Goal: Information Seeking & Learning: Check status

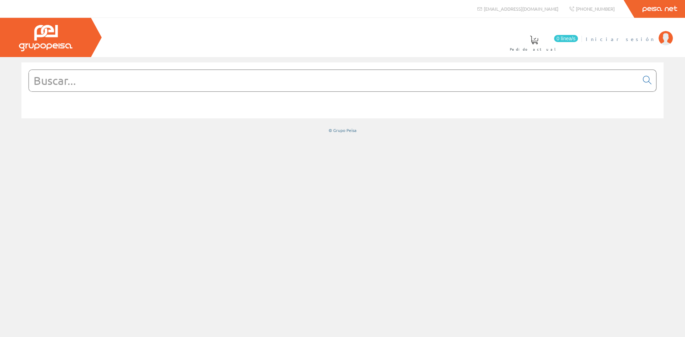
click at [639, 40] on span "Iniciar sesión" at bounding box center [619, 38] width 69 height 7
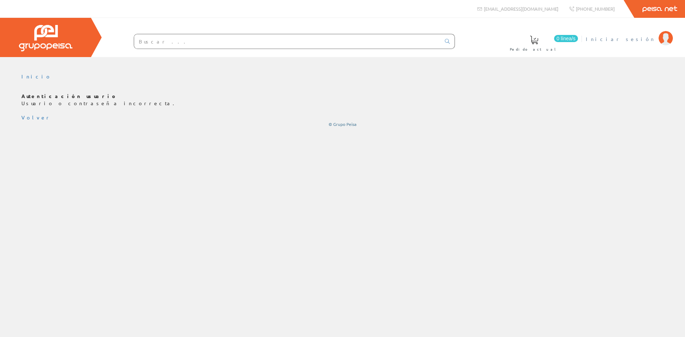
click at [668, 36] on img at bounding box center [665, 38] width 14 height 14
click at [656, 45] on li "Iniciar sesión" at bounding box center [629, 43] width 90 height 27
click at [661, 37] on img at bounding box center [665, 38] width 14 height 14
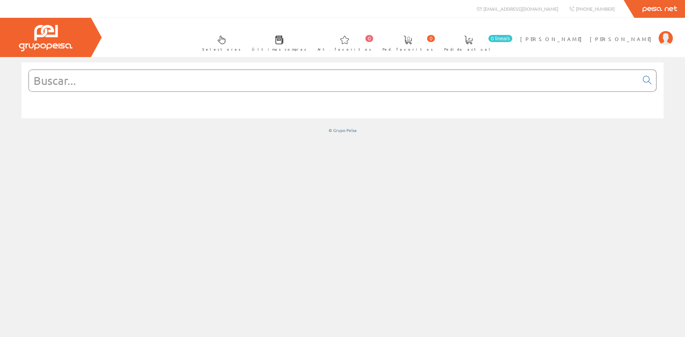
click at [283, 42] on span at bounding box center [279, 40] width 9 height 9
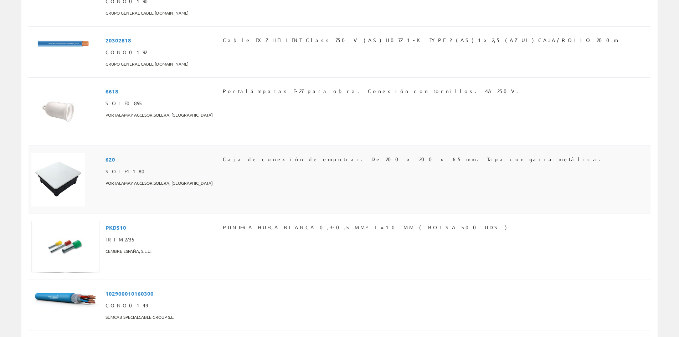
scroll to position [391, 0]
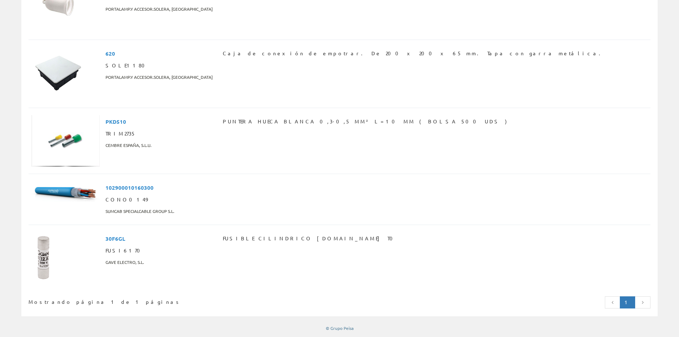
click at [610, 304] on link at bounding box center [613, 302] width 16 height 12
click at [641, 301] on icon at bounding box center [643, 302] width 6 height 5
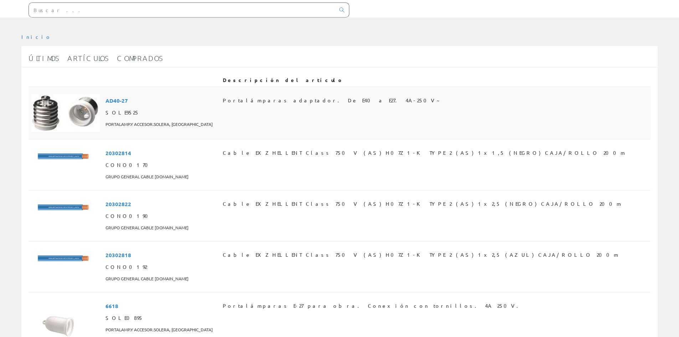
scroll to position [71, 0]
click at [273, 99] on span "Portalámparas adaptador. De E40 a E27. 4A-250V~" at bounding box center [332, 99] width 218 height 12
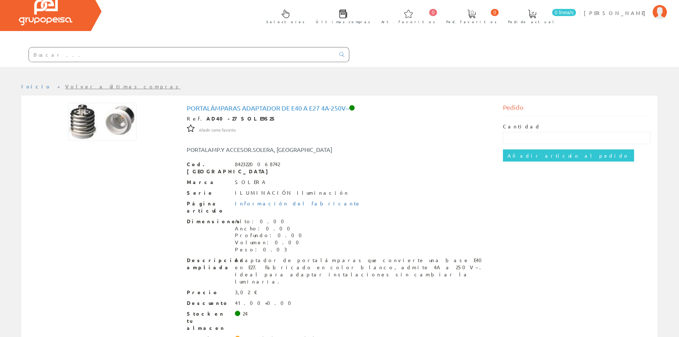
scroll to position [26, 0]
drag, startPoint x: 252, startPoint y: 264, endPoint x: 229, endPoint y: 262, distance: 22.9
click at [229, 288] on div "Precio 3,02 €" at bounding box center [340, 291] width 306 height 7
click at [229, 288] on span "Precio" at bounding box center [208, 291] width 43 height 7
drag, startPoint x: 286, startPoint y: 301, endPoint x: 231, endPoint y: 308, distance: 54.9
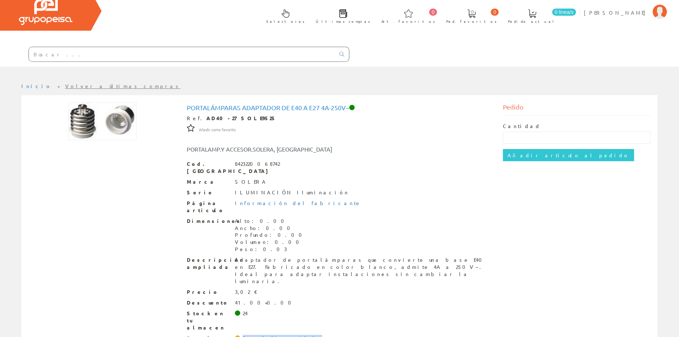
click at [624, 11] on span "[PERSON_NAME] [PERSON_NAME]" at bounding box center [616, 12] width 65 height 7
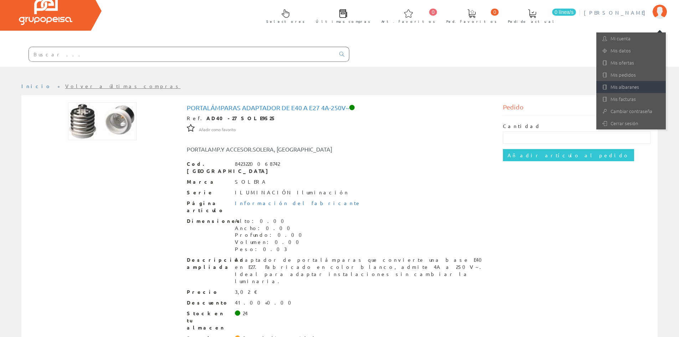
click at [631, 86] on link "Mis albaranes" at bounding box center [631, 87] width 70 height 12
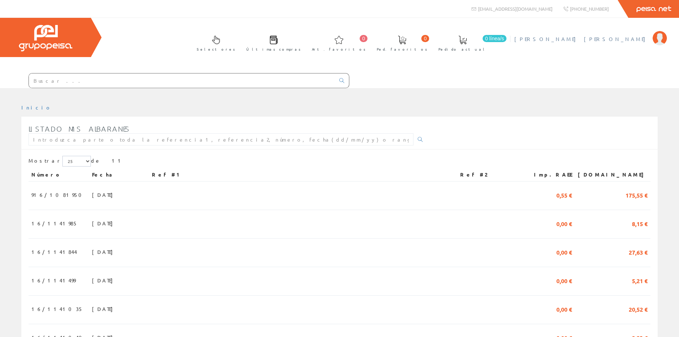
click at [627, 35] on link "[PERSON_NAME]" at bounding box center [590, 33] width 153 height 7
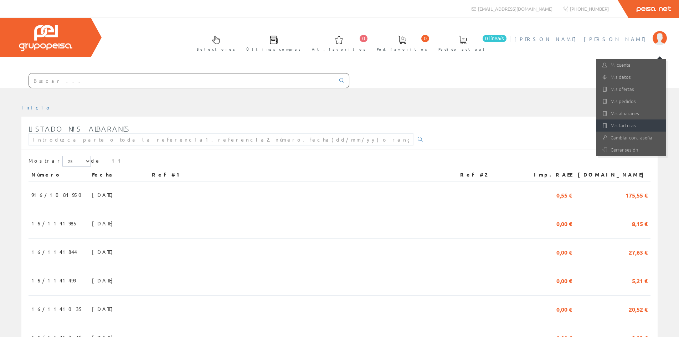
click at [629, 123] on link "Mis facturas" at bounding box center [631, 125] width 70 height 12
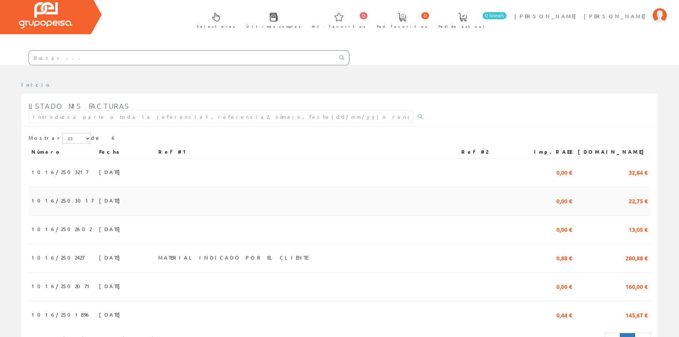
scroll to position [61, 0]
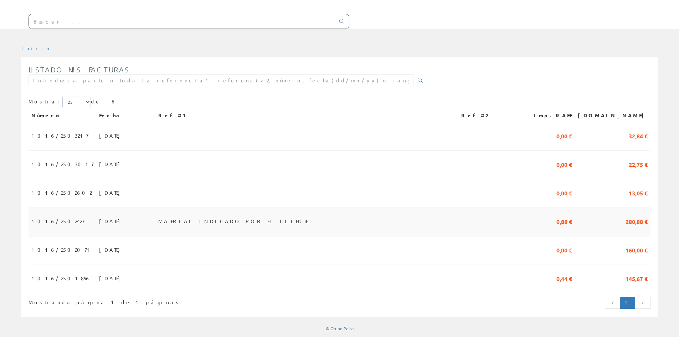
click at [636, 221] on span "280,88 €" at bounding box center [637, 221] width 22 height 12
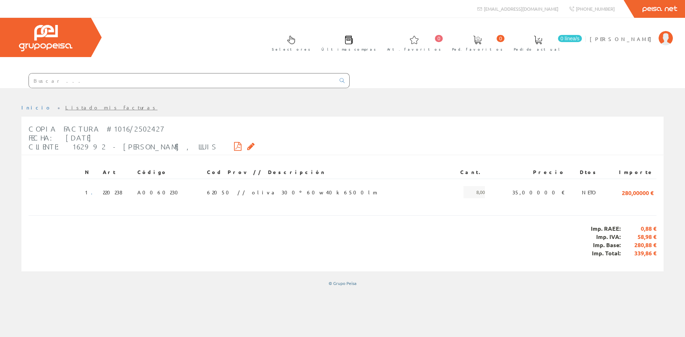
click at [234, 146] on icon at bounding box center [237, 146] width 7 height 5
click at [234, 147] on icon at bounding box center [237, 146] width 7 height 5
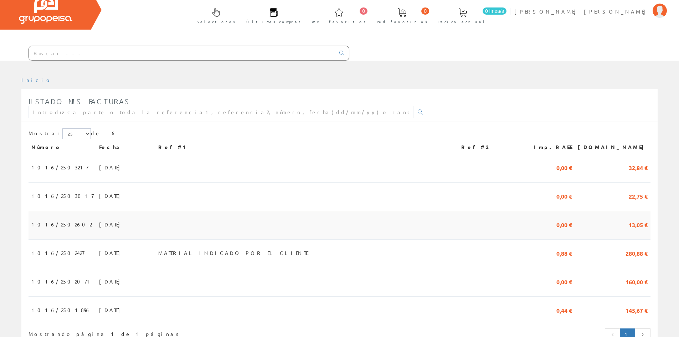
scroll to position [61, 0]
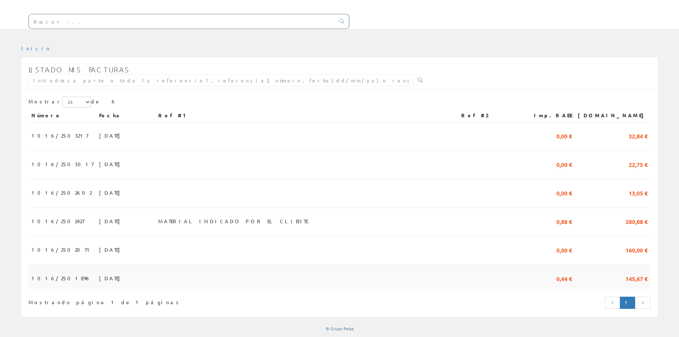
click at [99, 276] on span "[DATE]" at bounding box center [111, 278] width 25 height 12
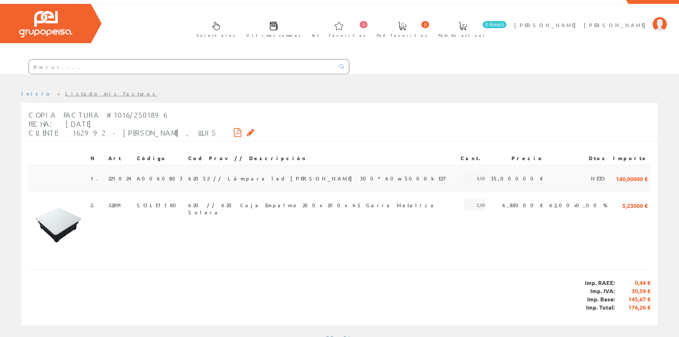
scroll to position [22, 0]
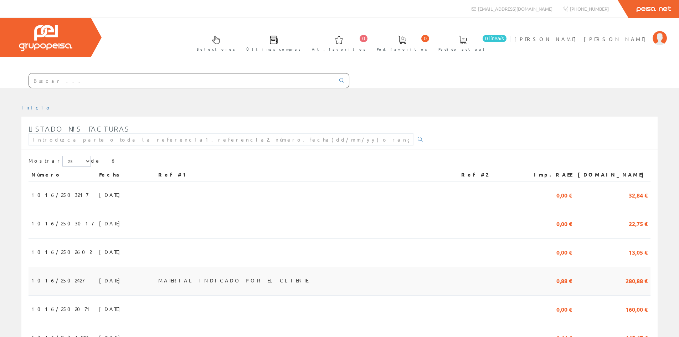
scroll to position [61, 0]
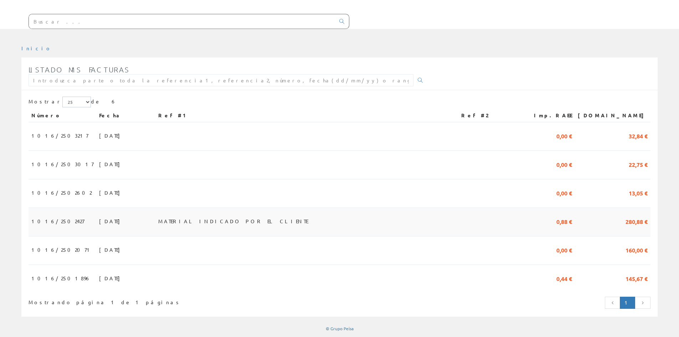
click at [99, 218] on span "[DATE]" at bounding box center [111, 221] width 25 height 12
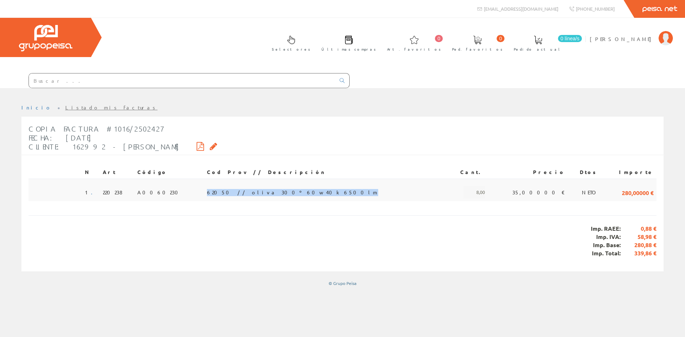
drag, startPoint x: 265, startPoint y: 190, endPoint x: 213, endPoint y: 191, distance: 52.4
click at [213, 191] on td "62050 // oliva 300º 60w 40k 6500lm" at bounding box center [325, 190] width 242 height 22
drag, startPoint x: 540, startPoint y: 190, endPoint x: 485, endPoint y: 189, distance: 54.6
click at [485, 189] on tr "1 . 220238 A0060230 62050 // oliva 300º 60w 40k 6500lm 8,00 35,00000 € NETO 280…" at bounding box center [342, 190] width 627 height 22
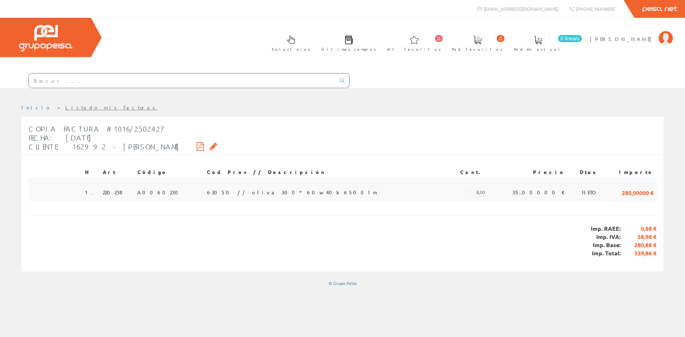
click at [487, 189] on td "35,00000 €" at bounding box center [527, 190] width 80 height 22
drag, startPoint x: 660, startPoint y: 253, endPoint x: 633, endPoint y: 253, distance: 27.5
click at [633, 253] on div "Copia Factura #1016/2502427 Fecha: 15/07/2025 Cliente: 162992 - NAVARRO GIMENEZ…" at bounding box center [342, 194] width 642 height 155
click at [633, 253] on span "339,86 €" at bounding box center [638, 253] width 36 height 8
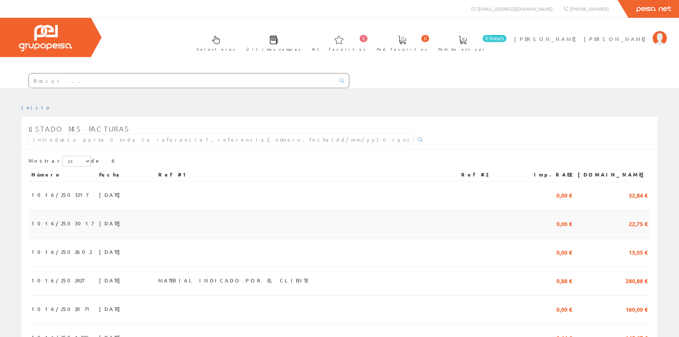
scroll to position [61, 0]
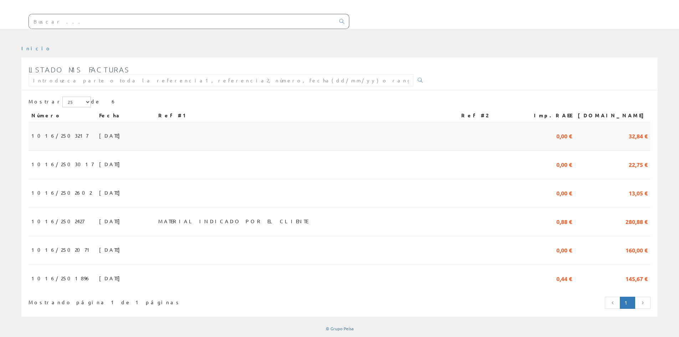
click at [99, 133] on span "[DATE]" at bounding box center [111, 135] width 25 height 12
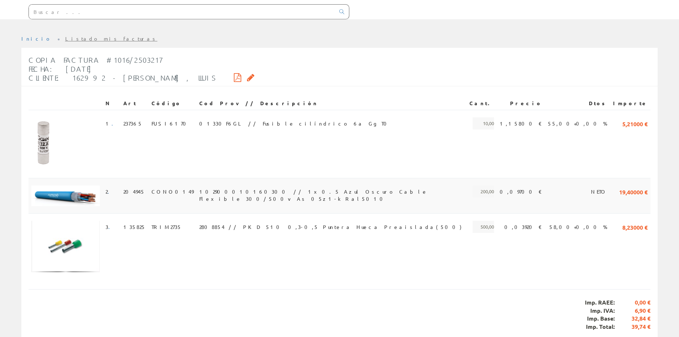
scroll to position [61, 0]
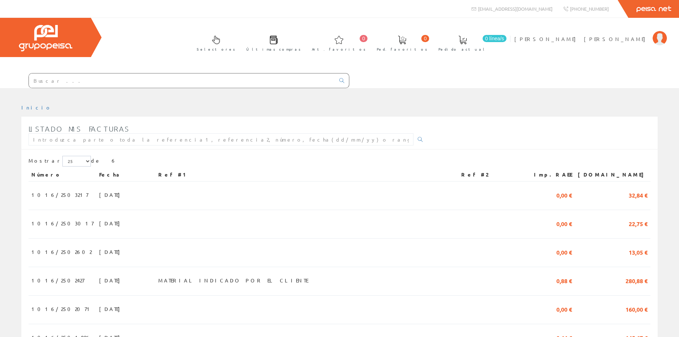
scroll to position [61, 0]
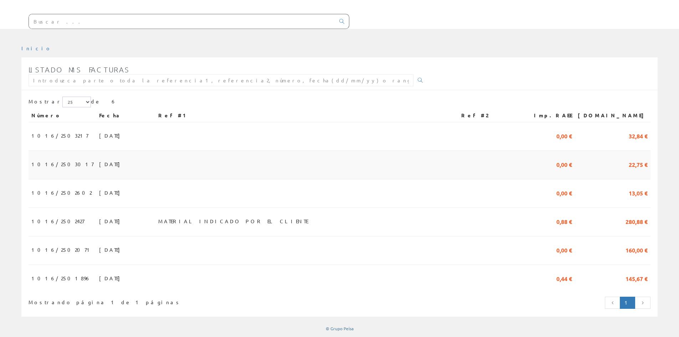
click at [99, 160] on span "15/09/2025" at bounding box center [111, 164] width 25 height 12
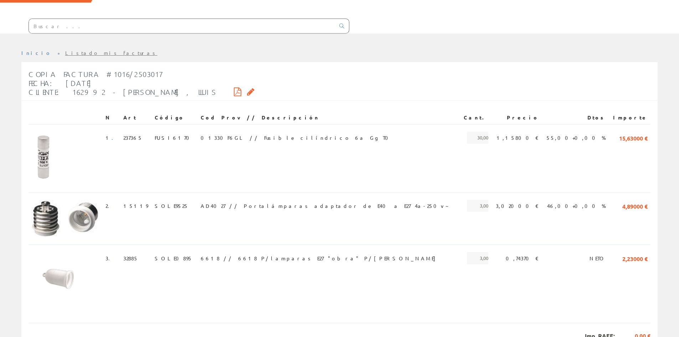
scroll to position [9, 0]
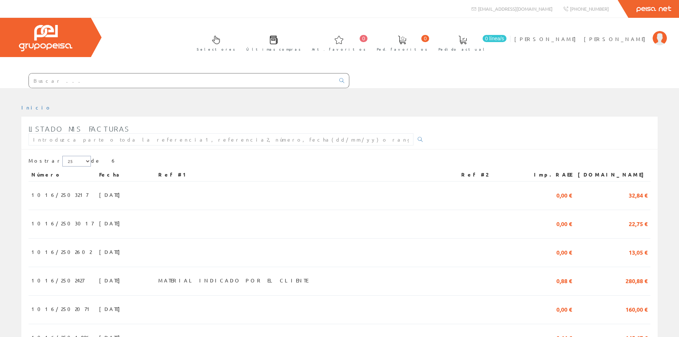
click at [67, 160] on select "5 15 25" at bounding box center [76, 161] width 29 height 11
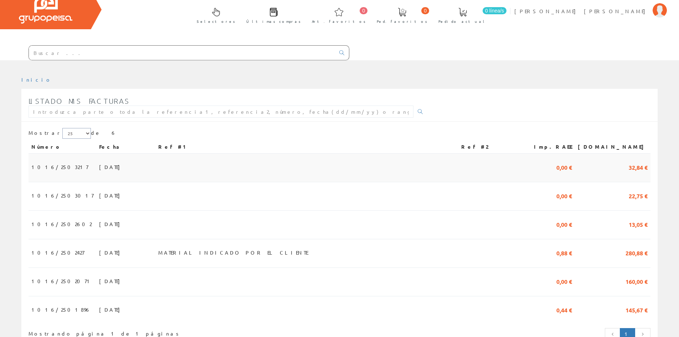
scroll to position [61, 0]
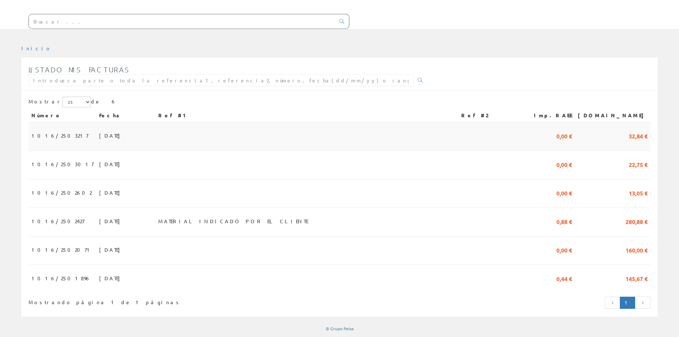
click at [96, 133] on td "[DATE]" at bounding box center [125, 136] width 59 height 29
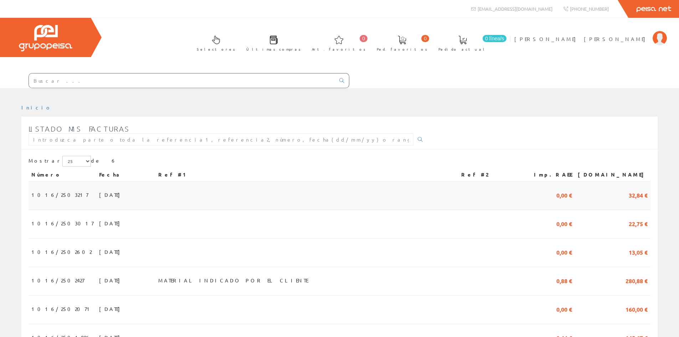
scroll to position [61, 0]
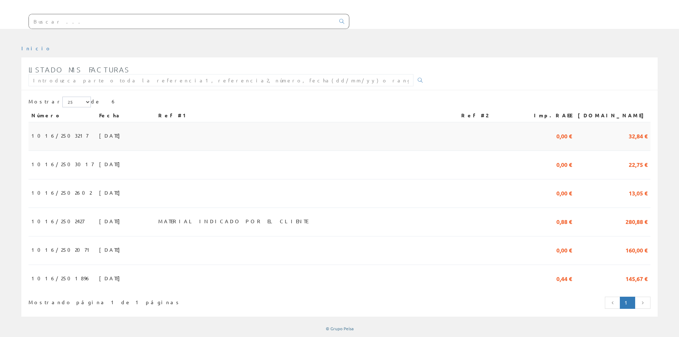
click at [99, 132] on span "[DATE]" at bounding box center [111, 135] width 25 height 12
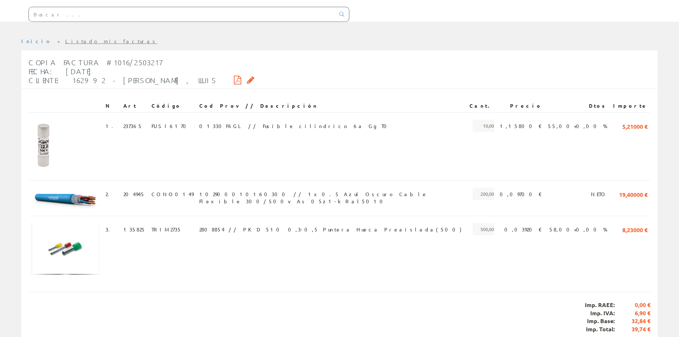
scroll to position [25, 0]
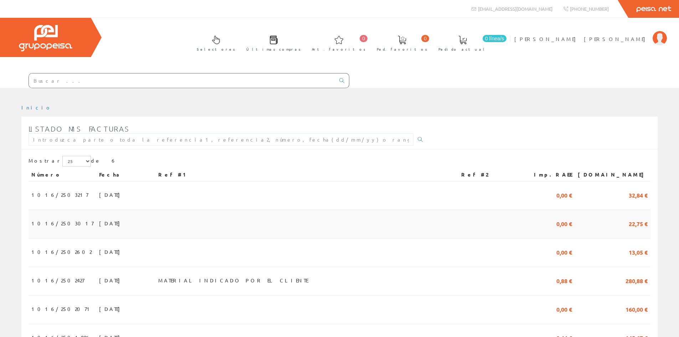
scroll to position [61, 0]
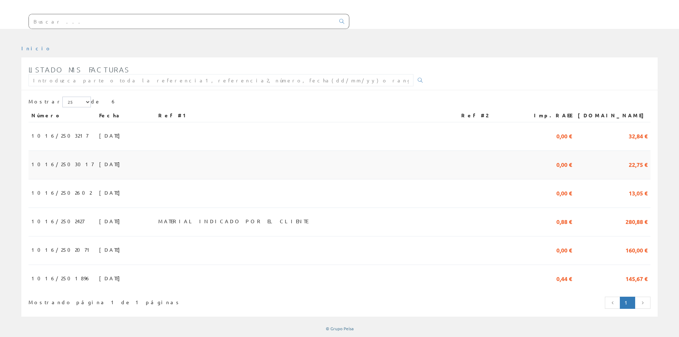
click at [99, 161] on span "[DATE]" at bounding box center [111, 164] width 25 height 12
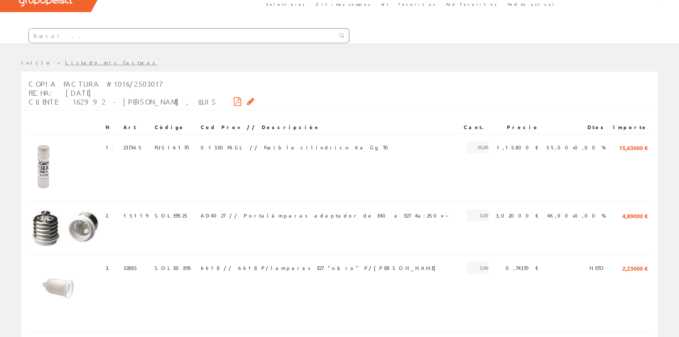
scroll to position [45, 0]
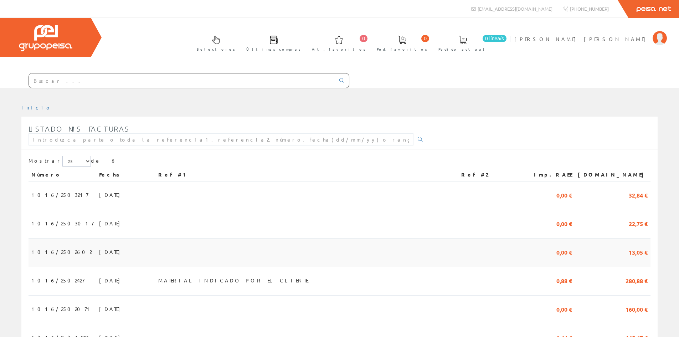
scroll to position [61, 0]
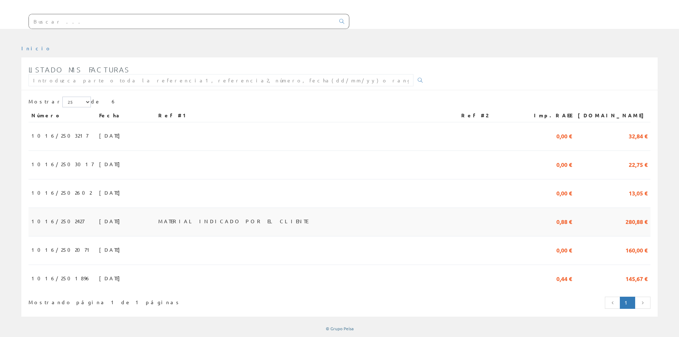
click at [99, 216] on span "[DATE]" at bounding box center [111, 221] width 25 height 12
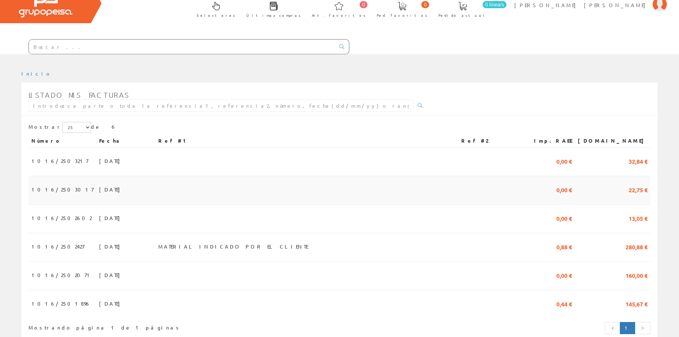
scroll to position [61, 0]
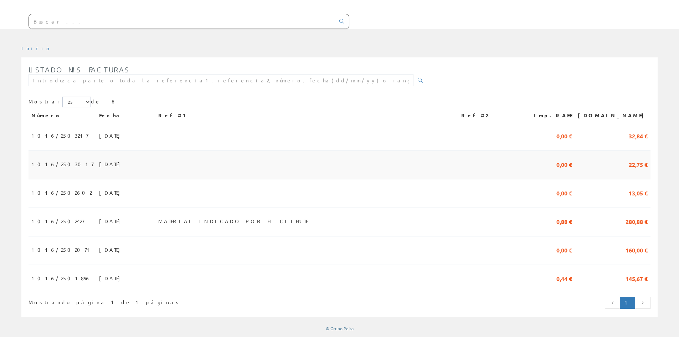
click at [47, 163] on span "1016/2503017" at bounding box center [62, 164] width 62 height 12
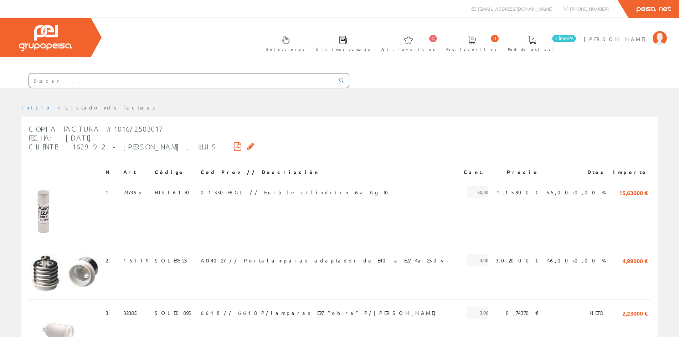
click at [191, 147] on div "Copia Factura #1016/2503017 Fecha: 15/09/2025 Cliente: 162992 - NAVARRO GIMENEZ…" at bounding box center [142, 138] width 226 height 34
click at [234, 147] on icon at bounding box center [237, 146] width 7 height 5
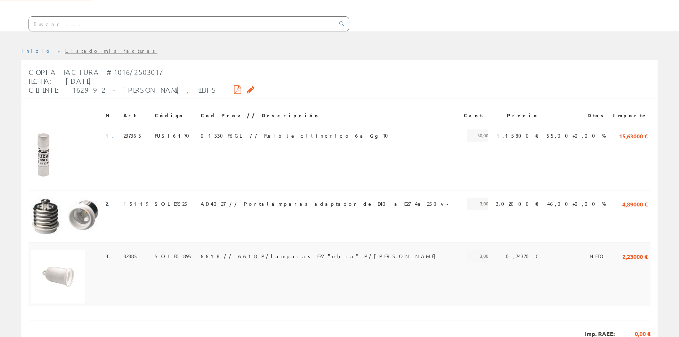
scroll to position [116, 0]
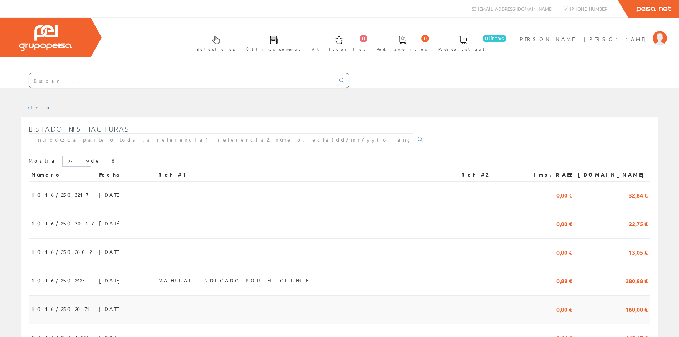
scroll to position [61, 0]
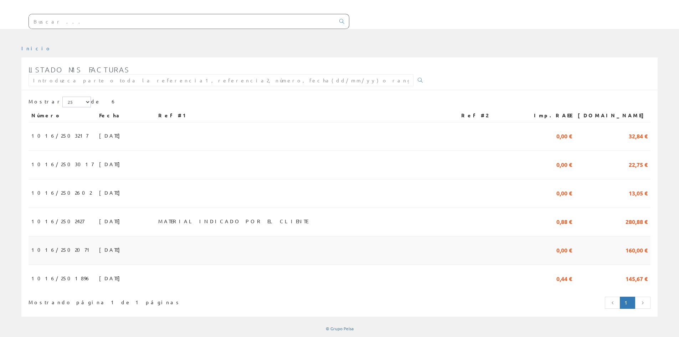
click at [99, 249] on span "[DATE]" at bounding box center [111, 250] width 25 height 12
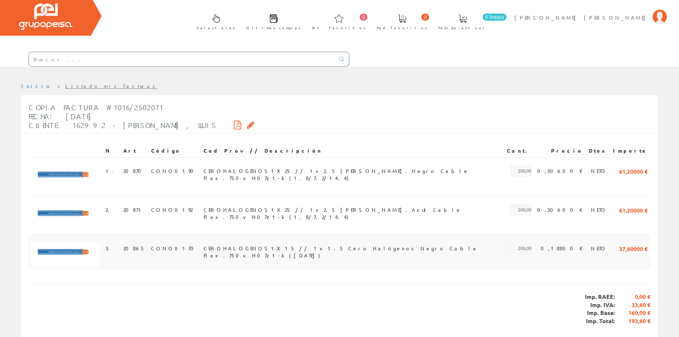
scroll to position [43, 0]
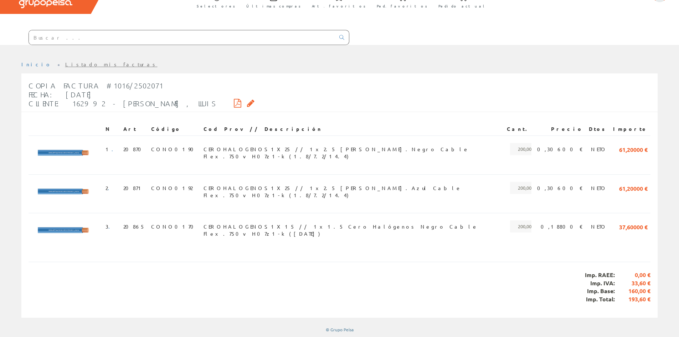
drag, startPoint x: 96, startPoint y: 93, endPoint x: 55, endPoint y: 93, distance: 41.0
click at [55, 93] on div "Copia Factura #1016/2502071 Fecha: [DATE] Cliente: 162992 - [PERSON_NAME] , LLU…" at bounding box center [142, 95] width 226 height 34
click at [55, 93] on span "Copia Factura #1016/2502071 Fecha: 15/06/2025 Cliente: 162992 - NAVARRO GIMENEZ…" at bounding box center [123, 94] width 188 height 26
drag, startPoint x: 55, startPoint y: 93, endPoint x: 103, endPoint y: 96, distance: 48.9
click at [103, 96] on div "Copia Factura #1016/2502071 Fecha: 15/06/2025 Cliente: 162992 - NAVARRO GIMENEZ…" at bounding box center [142, 95] width 226 height 34
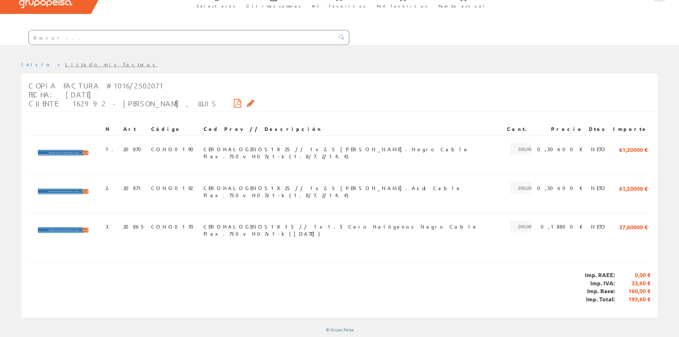
click at [103, 96] on div "Copia Factura #1016/2502071 Fecha: 15/06/2025 Cliente: 162992 - NAVARRO GIMENEZ…" at bounding box center [142, 95] width 226 height 34
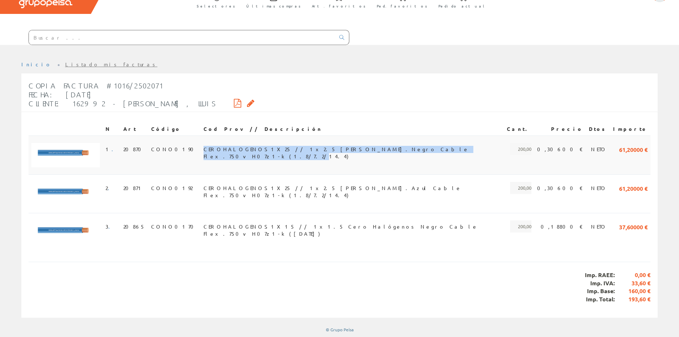
drag, startPoint x: 381, startPoint y: 147, endPoint x: 195, endPoint y: 143, distance: 186.5
click at [201, 143] on td "CEROHALOGENOS1X25 // 1x2.5 Cero Hal.Negro Cable Flex.750v H07z1-k (1.8/7.2/14.4)" at bounding box center [352, 154] width 303 height 39
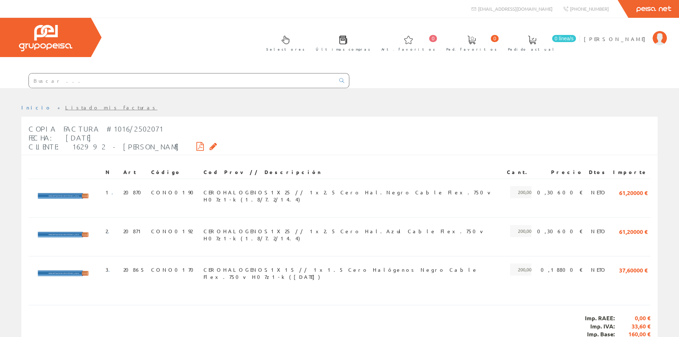
scroll to position [43, 0]
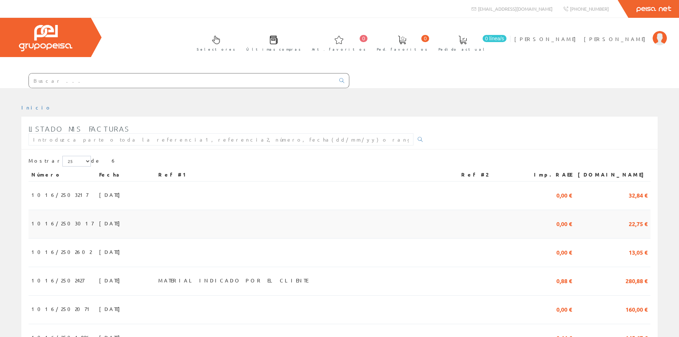
scroll to position [61, 0]
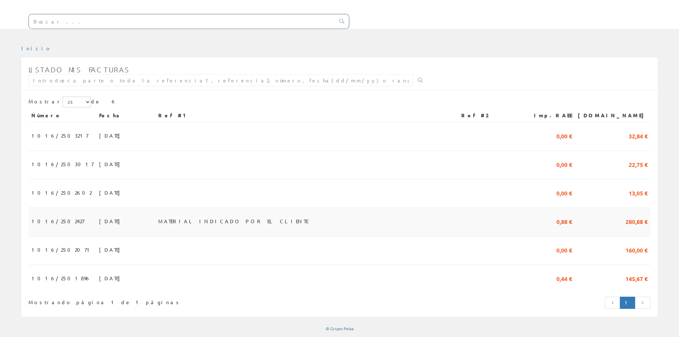
click at [99, 219] on span "15/07/2025" at bounding box center [111, 221] width 25 height 12
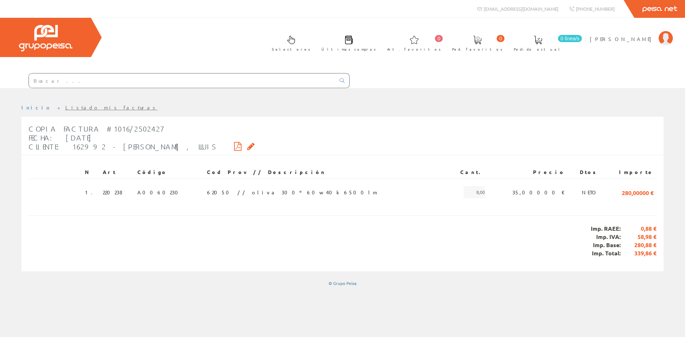
click at [234, 147] on icon at bounding box center [237, 146] width 7 height 5
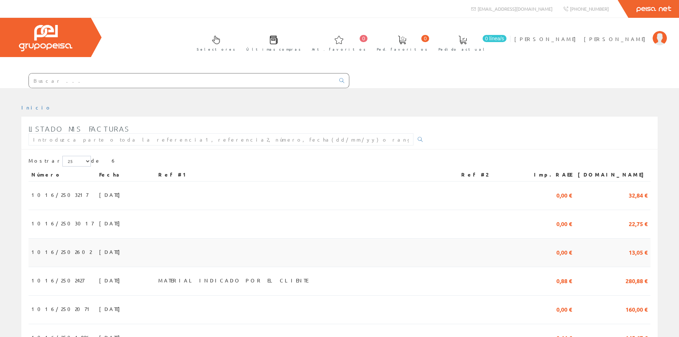
scroll to position [61, 0]
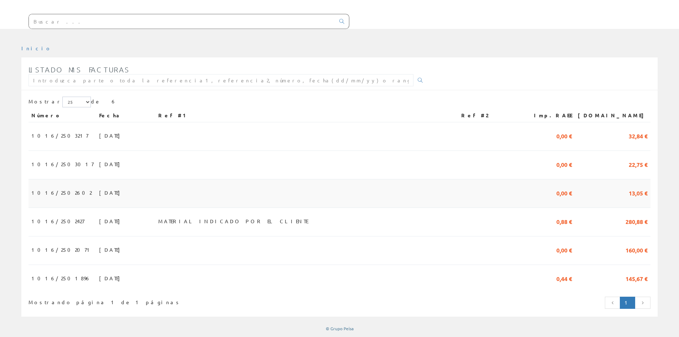
click at [99, 189] on span "[DATE]" at bounding box center [111, 192] width 25 height 12
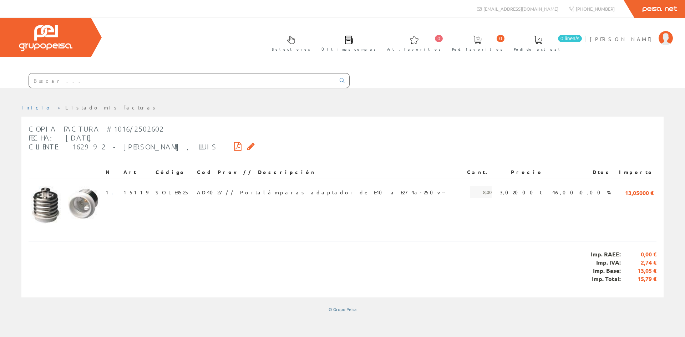
click at [234, 144] on icon at bounding box center [237, 146] width 7 height 5
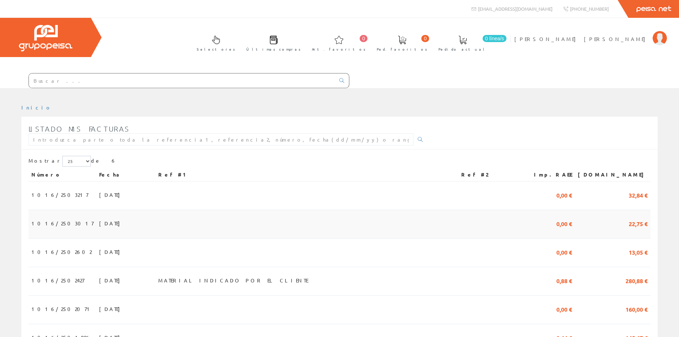
scroll to position [61, 0]
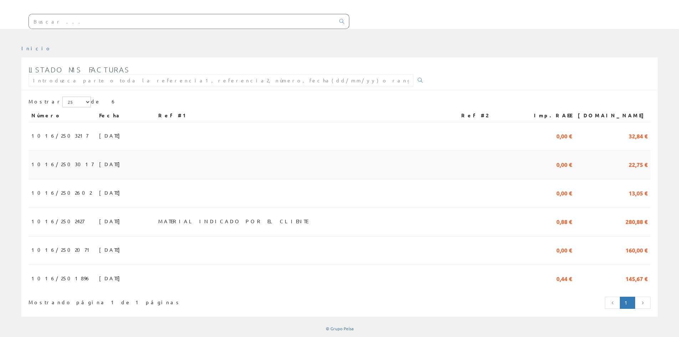
click at [99, 159] on span "[DATE]" at bounding box center [111, 164] width 25 height 12
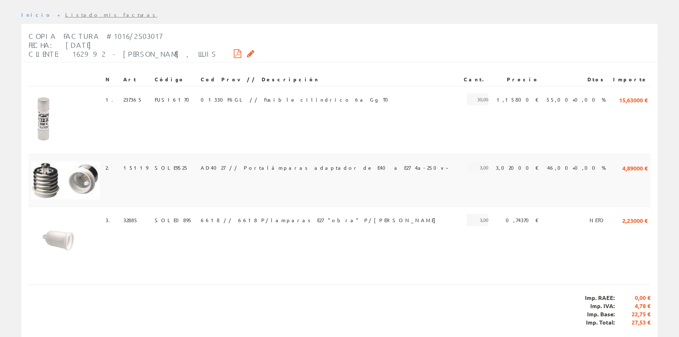
scroll to position [80, 0]
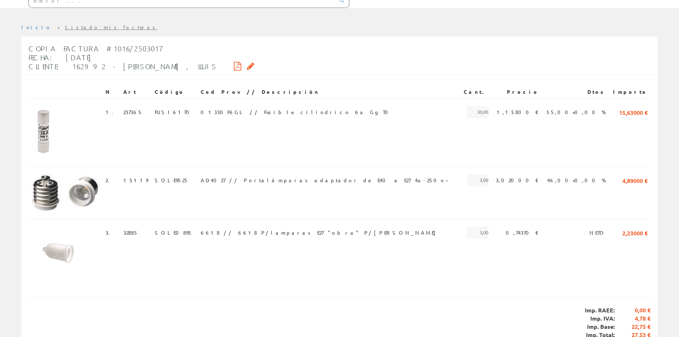
click at [234, 64] on icon at bounding box center [237, 65] width 7 height 5
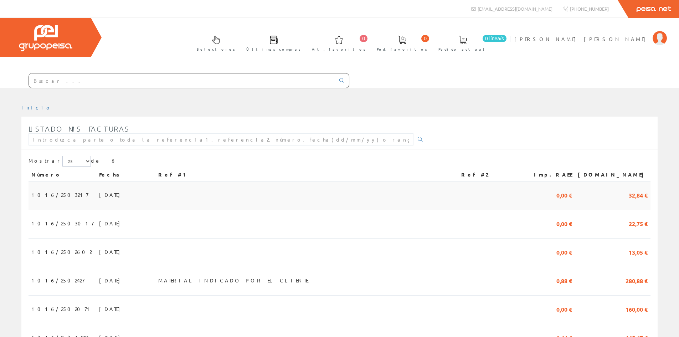
scroll to position [61, 0]
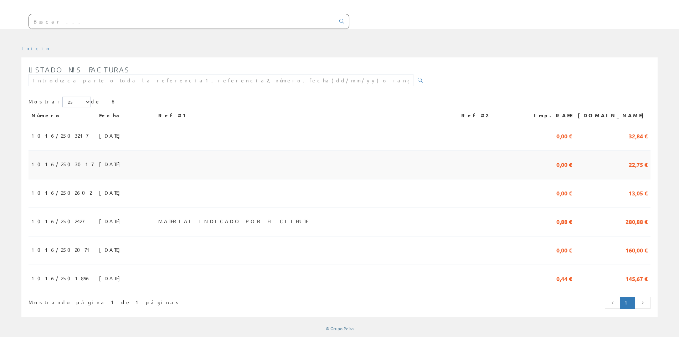
click at [99, 160] on span "15/09/2025" at bounding box center [111, 164] width 25 height 12
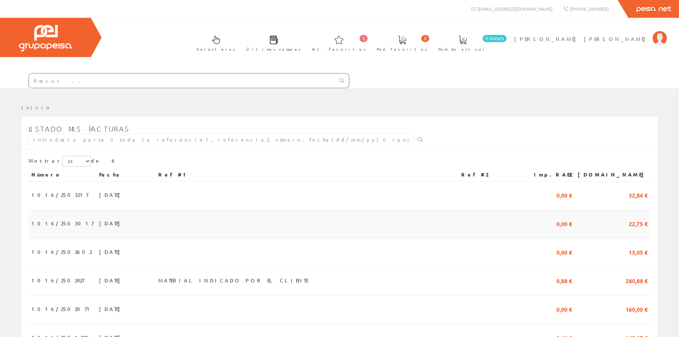
scroll to position [61, 0]
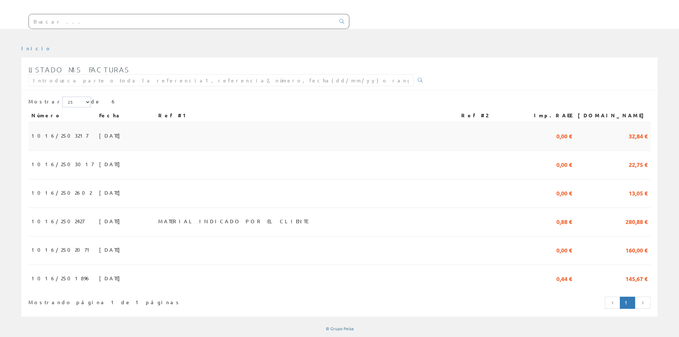
click at [96, 125] on td "30/09/2025" at bounding box center [125, 136] width 59 height 29
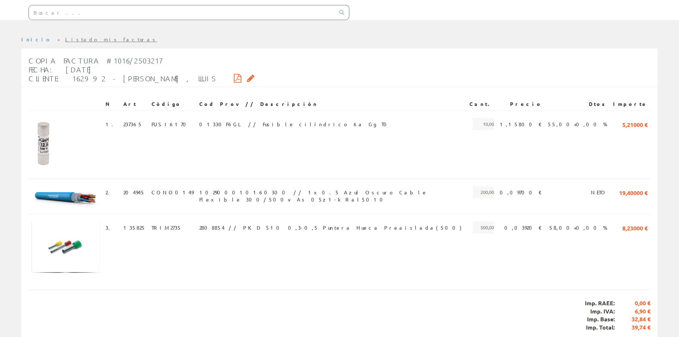
scroll to position [61, 0]
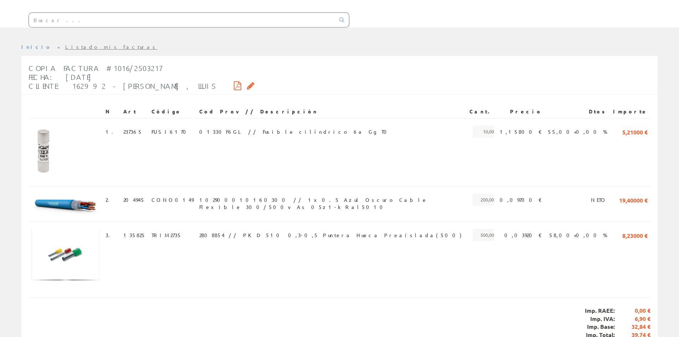
click at [234, 84] on icon at bounding box center [237, 85] width 7 height 5
